Goal: Find specific page/section: Find specific page/section

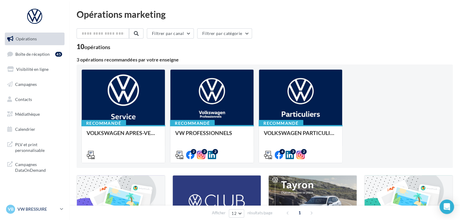
click at [61, 208] on icon at bounding box center [61, 208] width 3 height 5
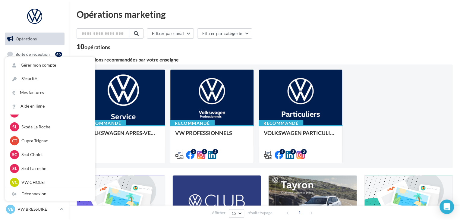
scroll to position [139, 0]
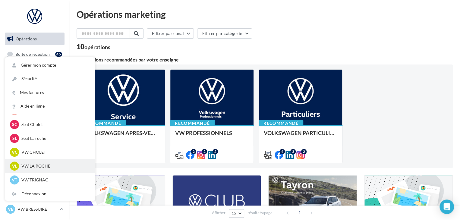
click at [42, 168] on p "VW LA ROCHE" at bounding box center [54, 166] width 66 height 6
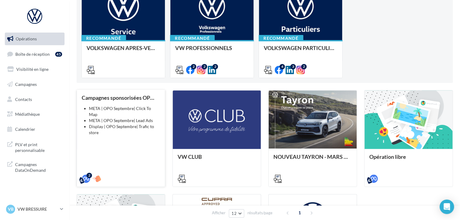
scroll to position [30, 0]
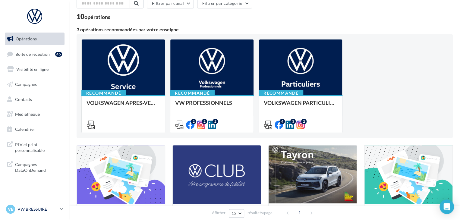
click at [56, 208] on p "VW BRESSUIRE" at bounding box center [37, 209] width 40 height 6
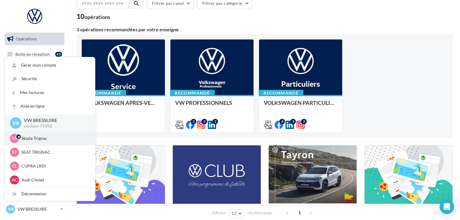
click at [51, 140] on p "Skoda Trignac" at bounding box center [54, 138] width 66 height 6
